Goal: Use online tool/utility: Utilize a website feature to perform a specific function

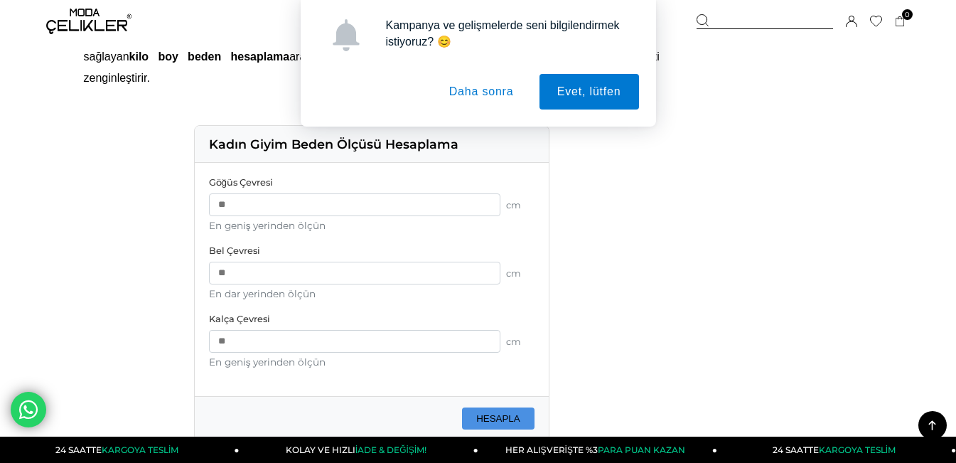
scroll to position [1061, 0]
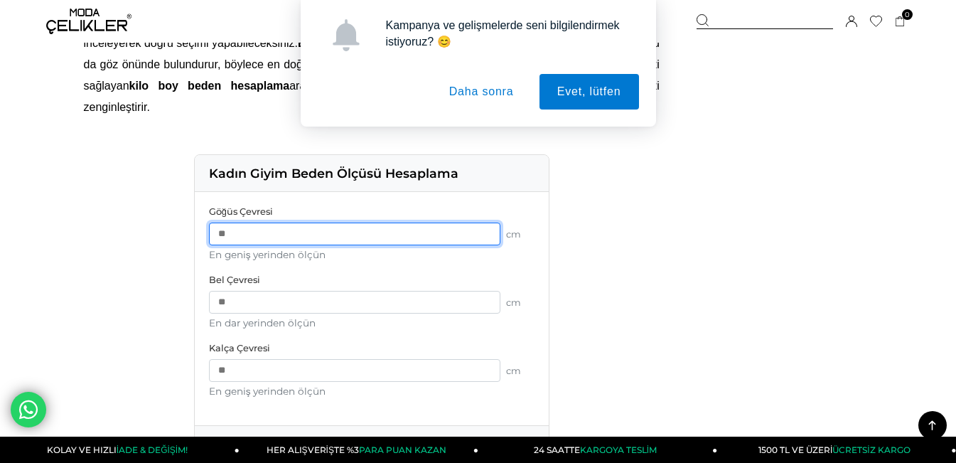
click at [242, 223] on input "number" at bounding box center [354, 234] width 291 height 23
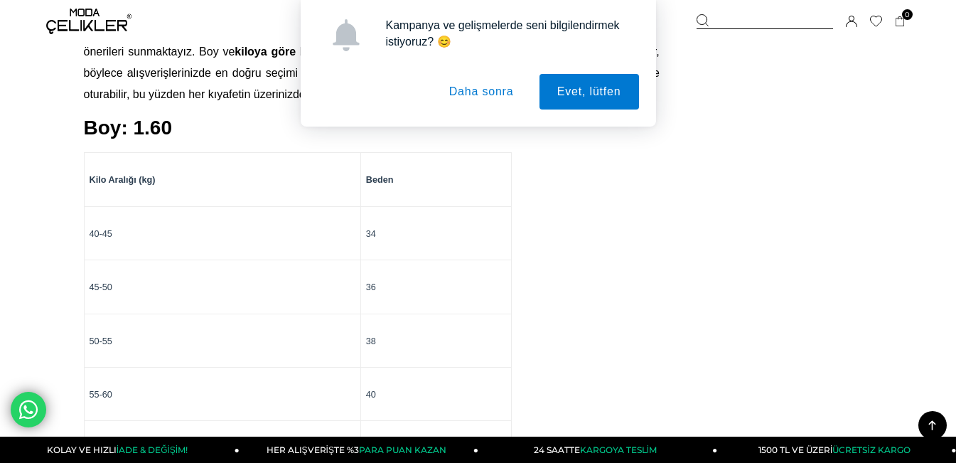
scroll to position [1891, 0]
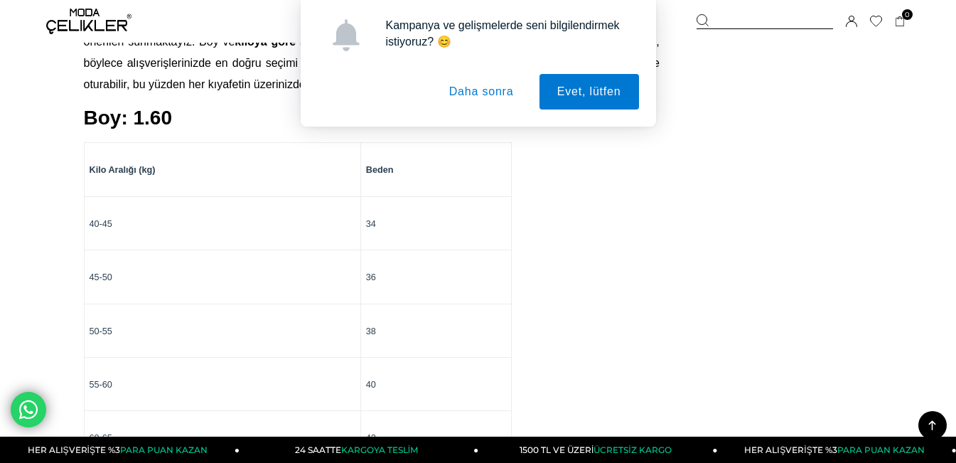
click at [476, 98] on button "Daha sonra" at bounding box center [482, 92] width 100 height 36
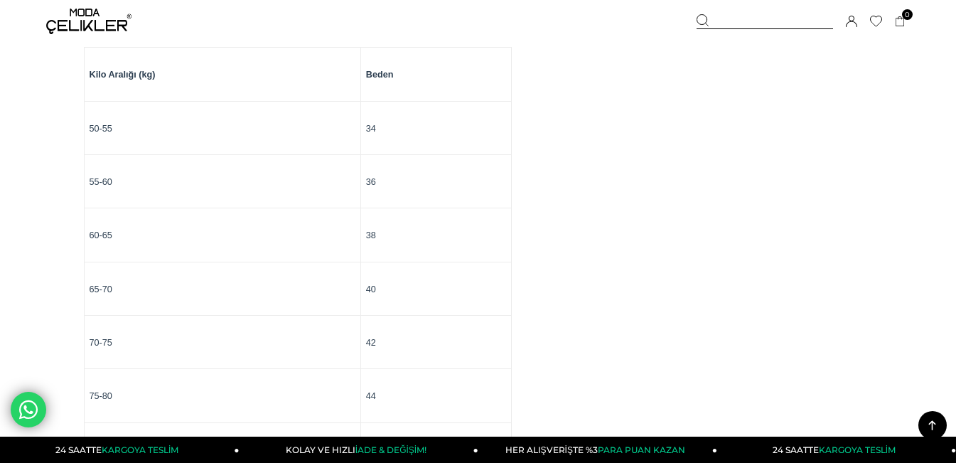
scroll to position [2483, 0]
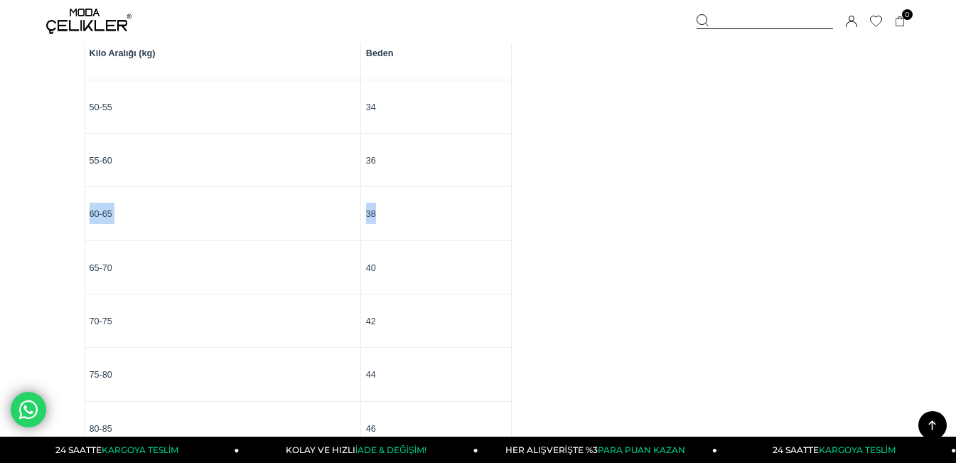
drag, startPoint x: 89, startPoint y: 176, endPoint x: 474, endPoint y: 173, distance: 385.4
click at [474, 187] on tr "60-65 38" at bounding box center [297, 213] width 427 height 53
drag, startPoint x: 87, startPoint y: 177, endPoint x: 467, endPoint y: 177, distance: 380.4
click at [467, 187] on tr "60-65 38" at bounding box center [297, 213] width 427 height 53
